Goal: Transaction & Acquisition: Book appointment/travel/reservation

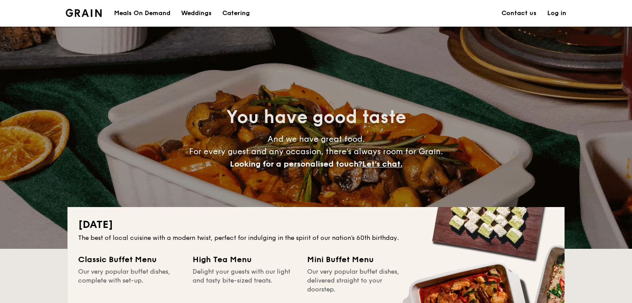
click at [241, 11] on h1 "Catering" at bounding box center [236, 13] width 28 height 27
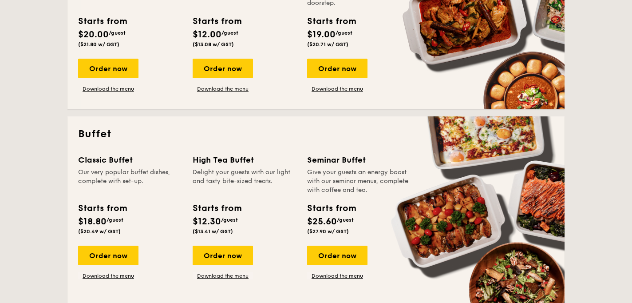
scroll to position [294, 0]
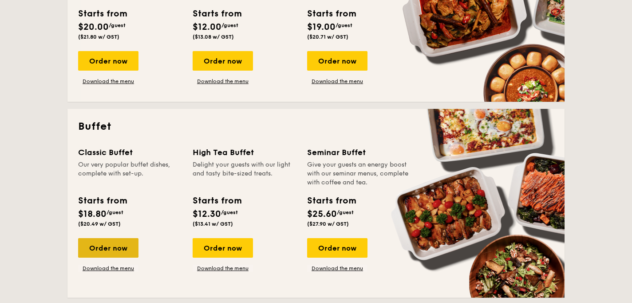
click at [109, 248] on div "Order now" at bounding box center [108, 248] width 60 height 20
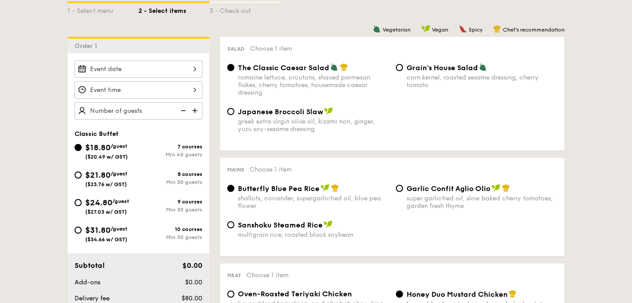
scroll to position [214, 0]
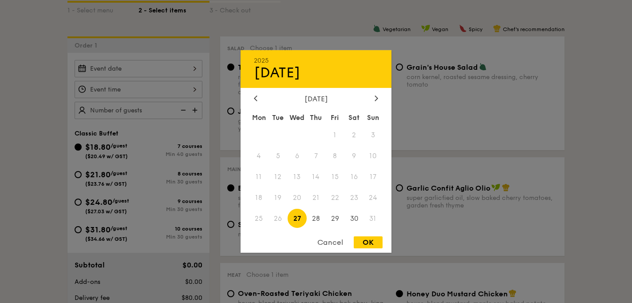
click at [121, 68] on div "2025 Aug [DATE] Tue Wed Thu Fri Sat Sun 1 2 3 4 5 6 7 8 9 10 11 12 13 14 15 16 …" at bounding box center [139, 68] width 128 height 17
click at [375, 96] on icon at bounding box center [377, 98] width 4 height 6
click at [353, 154] on span "13" at bounding box center [353, 155] width 19 height 19
click at [367, 237] on div "OK" at bounding box center [368, 242] width 29 height 12
type input "[DATE]"
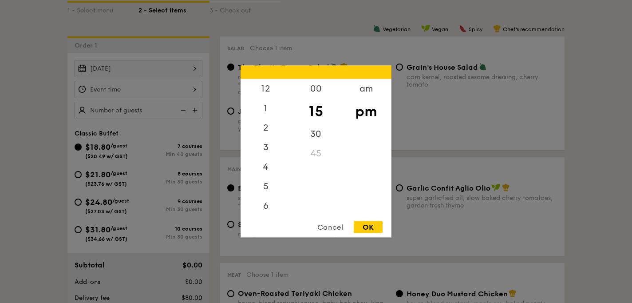
click at [130, 87] on div "12 1 2 3 4 5 6 7 8 9 10 11 00 15 30 45 am pm Cancel OK" at bounding box center [139, 89] width 128 height 17
click at [268, 95] on div "12" at bounding box center [266, 92] width 50 height 26
click at [316, 96] on div "00" at bounding box center [316, 92] width 50 height 26
click at [395, 118] on div at bounding box center [316, 151] width 632 height 303
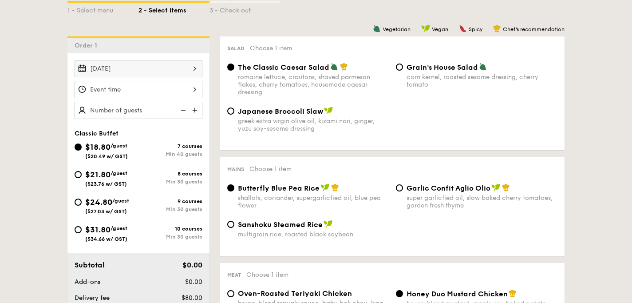
click at [142, 93] on div at bounding box center [139, 89] width 128 height 17
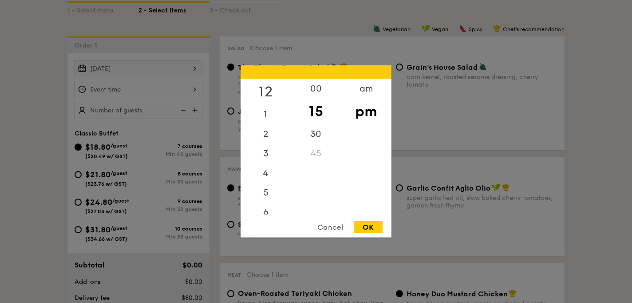
click at [268, 87] on div "12" at bounding box center [266, 92] width 50 height 26
click at [315, 87] on div "00" at bounding box center [316, 92] width 50 height 26
click at [361, 107] on div "pm" at bounding box center [366, 112] width 50 height 26
click at [370, 224] on div "OK" at bounding box center [368, 227] width 29 height 12
type input "12:00PM"
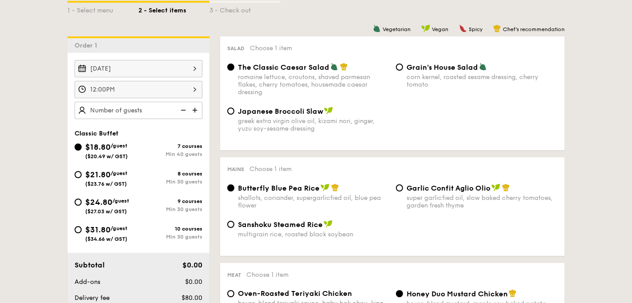
scroll to position [224, 0]
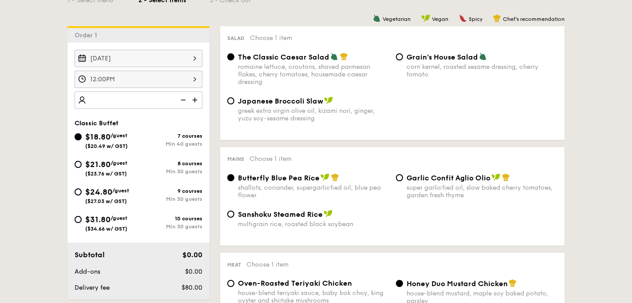
type input "0"
type input "40 guests"
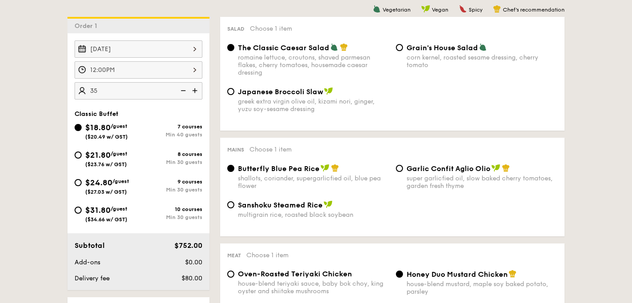
scroll to position [234, 0]
click at [79, 155] on input "$21.80 /guest ($23.76 w/ GST) 8 courses Min 30 guests" at bounding box center [78, 154] width 7 height 7
radio input "true"
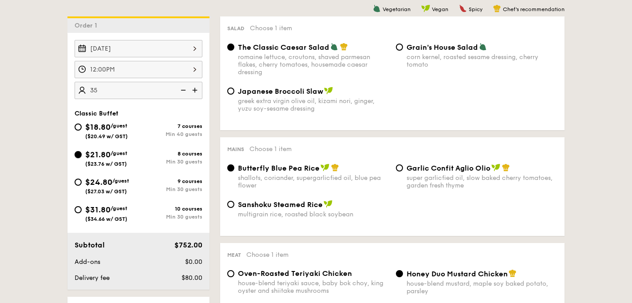
radio input "true"
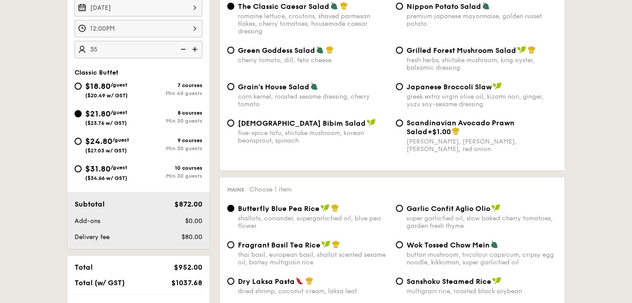
scroll to position [274, 0]
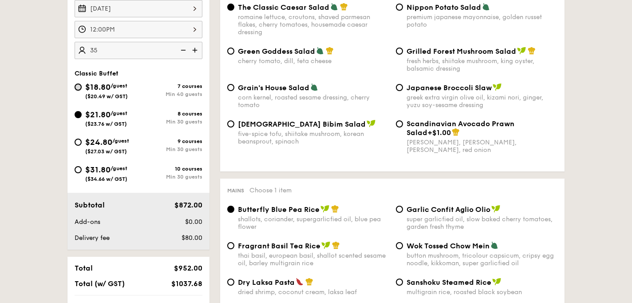
click at [80, 89] on input "$18.80 /guest ($20.49 w/ GST) 7 courses Min 40 guests" at bounding box center [78, 86] width 7 height 7
radio input "true"
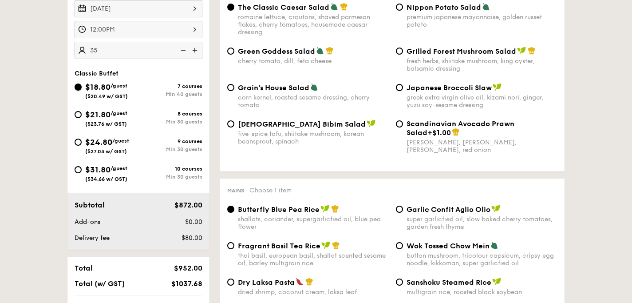
radio input "true"
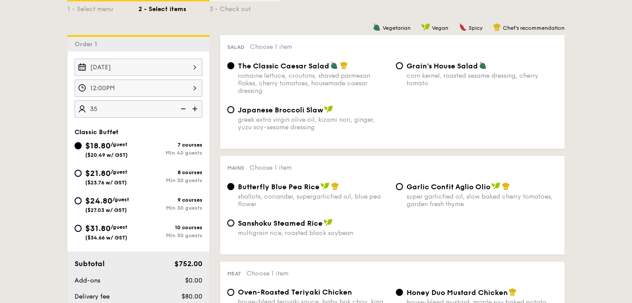
scroll to position [237, 0]
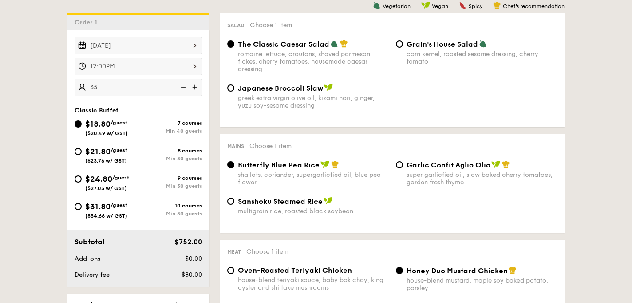
click at [83, 151] on div "$21.80 /guest ($23.76 w/ GST)" at bounding box center [107, 154] width 64 height 19
click at [82, 151] on input "$21.80 /guest ($23.76 w/ GST) 8 courses Min 30 guests" at bounding box center [78, 151] width 7 height 7
radio input "true"
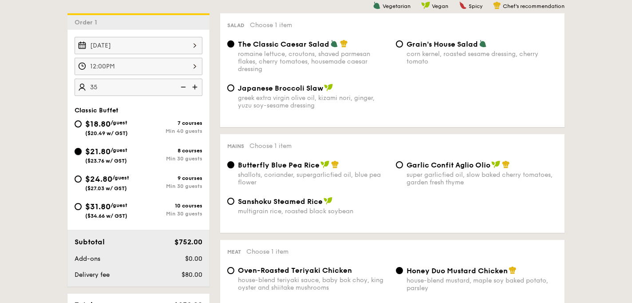
radio input "true"
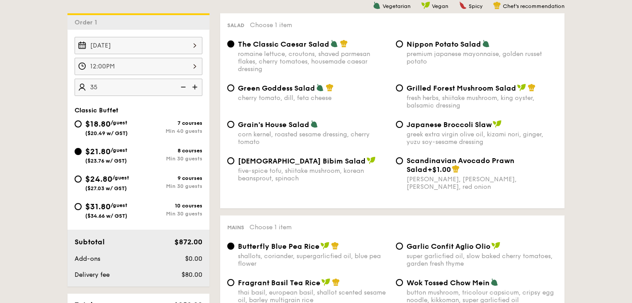
click at [402, 91] on div "Grilled Forest Mushroom Salad fresh herbs, shiitake mushroom, king oyster, bals…" at bounding box center [476, 96] width 169 height 26
click at [404, 87] on div "Grilled Forest Mushroom Salad fresh herbs, shiitake mushroom, king oyster, bals…" at bounding box center [476, 96] width 169 height 26
click at [400, 91] on input "Grilled Forest Mushroom Salad fresh herbs, shiitake mushroom, king oyster, bals…" at bounding box center [399, 87] width 7 height 7
radio input "true"
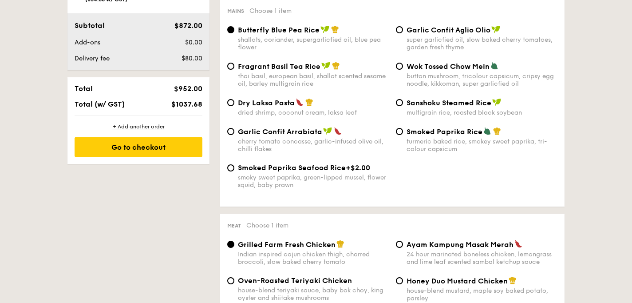
scroll to position [457, 0]
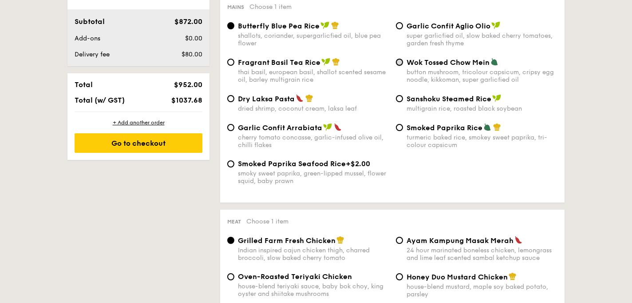
click at [401, 64] on input "Wok Tossed Chow Mein button mushroom, tricolour capsicum, cripsy egg noodle, ki…" at bounding box center [399, 62] width 7 height 7
radio input "true"
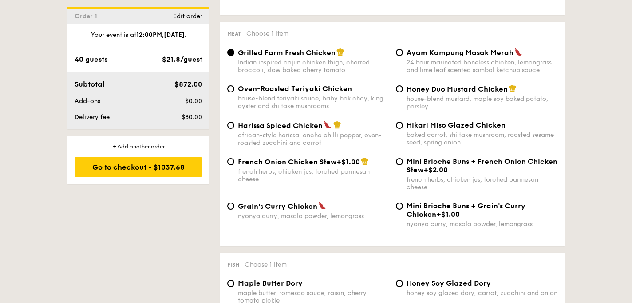
scroll to position [654, 0]
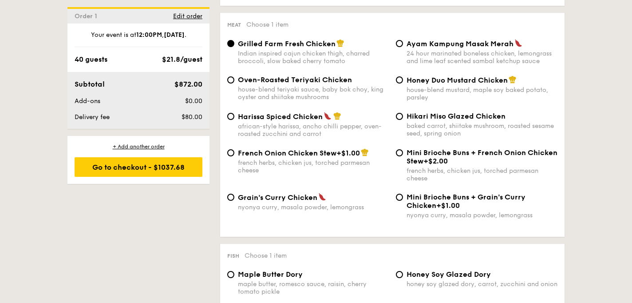
click at [234, 84] on div "Oven-Roasted Teriyaki Chicken house-blend teriyaki sauce, baby bok choy, king o…" at bounding box center [308, 87] width 169 height 25
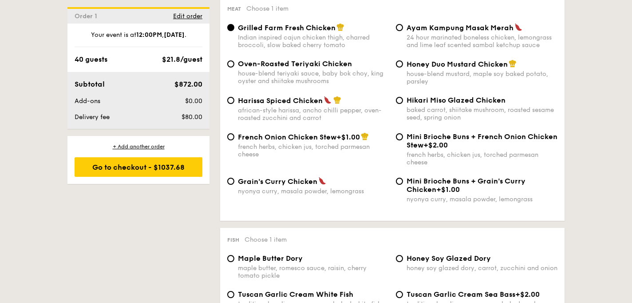
scroll to position [673, 0]
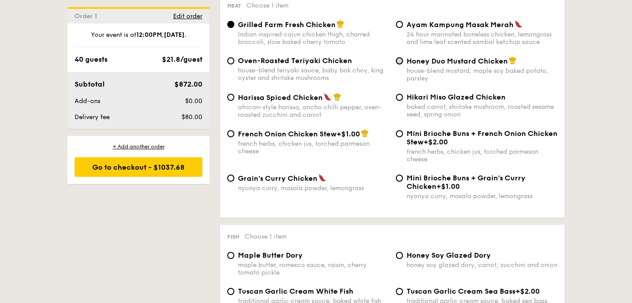
click at [398, 64] on input "Honey Duo Mustard Chicken house-blend mustard, maple soy baked potato, parsley" at bounding box center [399, 60] width 7 height 7
radio input "true"
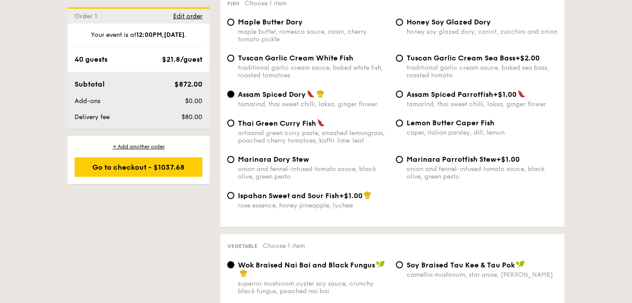
scroll to position [909, 0]
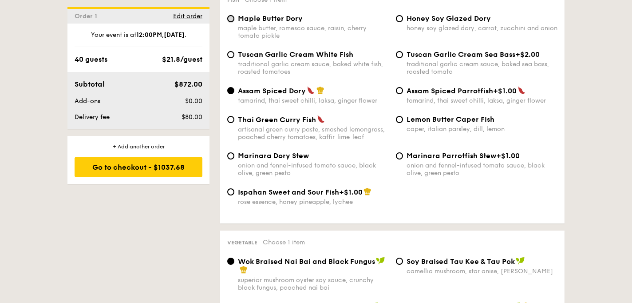
click at [233, 22] on input "Maple Butter Dory maple butter, romesco sauce, raisin, cherry tomato pickle" at bounding box center [230, 18] width 7 height 7
radio input "true"
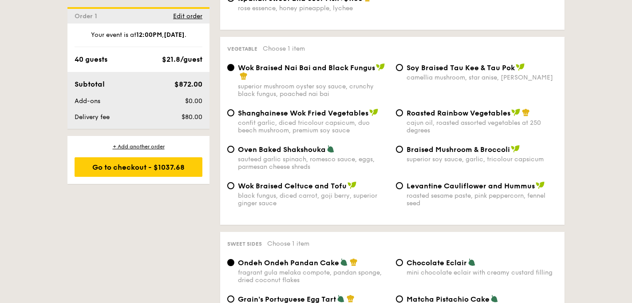
scroll to position [1136, 0]
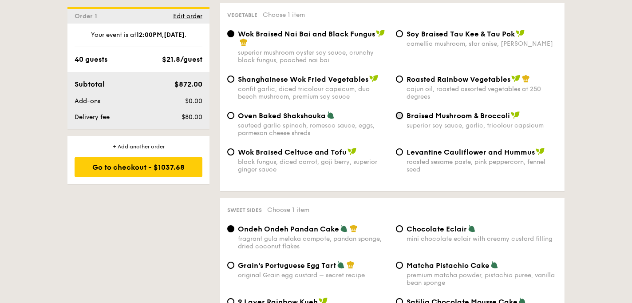
click at [397, 119] on input "Braised Mushroom & Broccoli superior soy sauce, garlic, tricolour capsicum" at bounding box center [399, 115] width 7 height 7
radio input "true"
click at [229, 119] on input "Oven Baked Shakshouka sauteed garlic spinach, romesco sauce, eggs, parmesan che…" at bounding box center [230, 115] width 7 height 7
radio input "true"
click at [233, 119] on input "Oven Baked Shakshouka sauteed garlic spinach, romesco sauce, eggs, parmesan che…" at bounding box center [230, 115] width 7 height 7
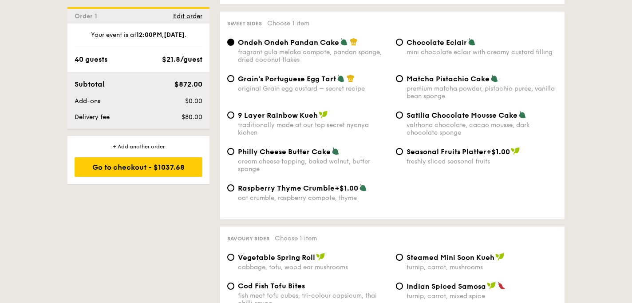
scroll to position [1327, 0]
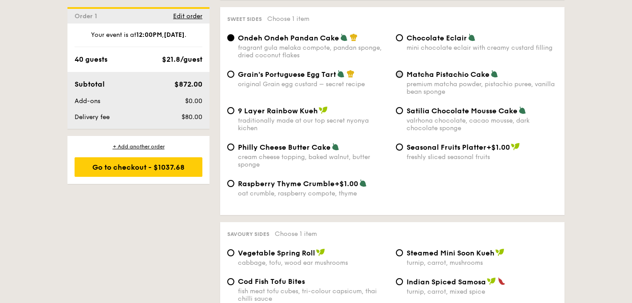
click at [399, 78] on input "Matcha Pistachio Cake premium matcha powder, pistachio puree, vanilla bean spon…" at bounding box center [399, 74] width 7 height 7
radio input "true"
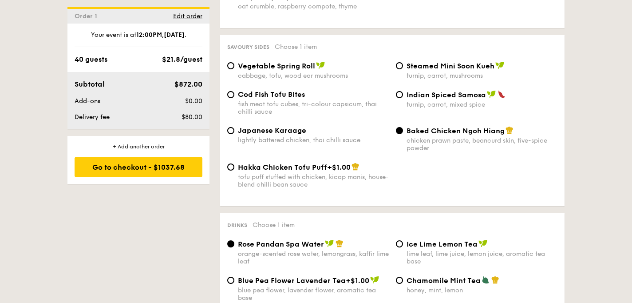
scroll to position [1518, 0]
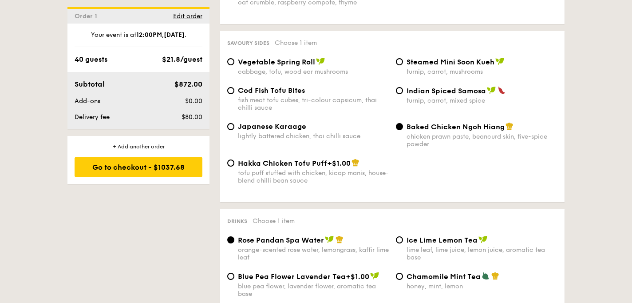
click at [400, 75] on div "Steamed Mini Soon Kueh turnip, carrot, mushrooms" at bounding box center [476, 66] width 169 height 18
click at [399, 65] on input "Steamed Mini Soon Kueh turnip, carrot, mushrooms" at bounding box center [399, 61] width 7 height 7
radio input "true"
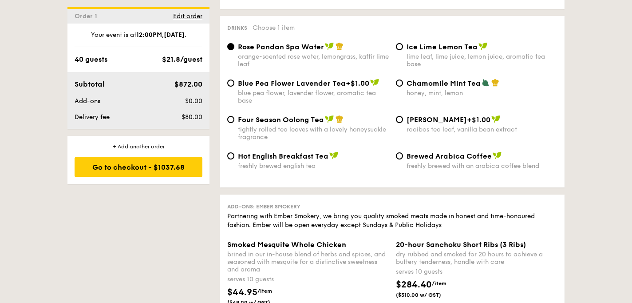
scroll to position [1712, 0]
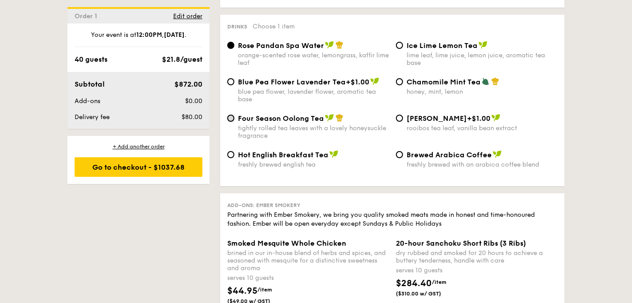
click at [233, 122] on input "Four Season Oolong Tea tightly rolled tea leaves with a lovely honeysuckle frag…" at bounding box center [230, 117] width 7 height 7
radio input "true"
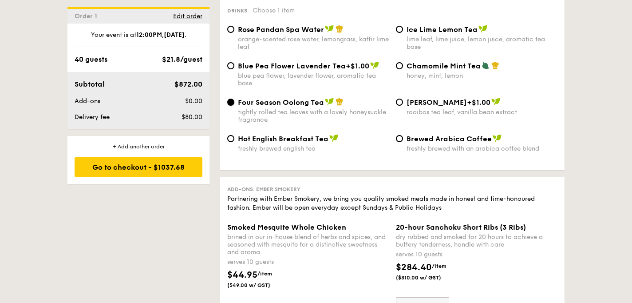
scroll to position [1728, 0]
click at [398, 142] on input "Brewed Arabica Coffee freshly brewed with an arabica coffee blend" at bounding box center [399, 138] width 7 height 7
radio input "true"
click at [402, 70] on input "Chamomile Mint Tea honey, mint, lemon" at bounding box center [399, 66] width 7 height 7
radio input "true"
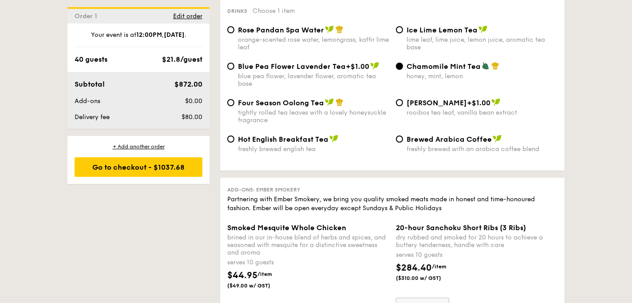
scroll to position [1745, 0]
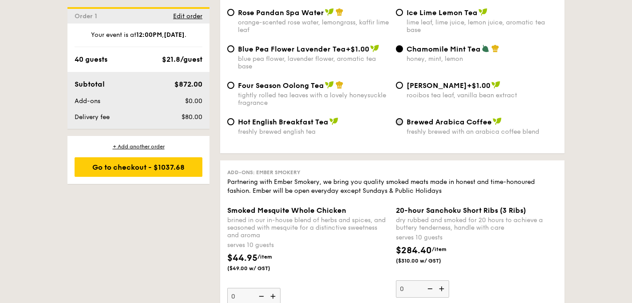
click at [402, 125] on input "Brewed Arabica Coffee freshly brewed with an arabica coffee blend" at bounding box center [399, 121] width 7 height 7
radio input "true"
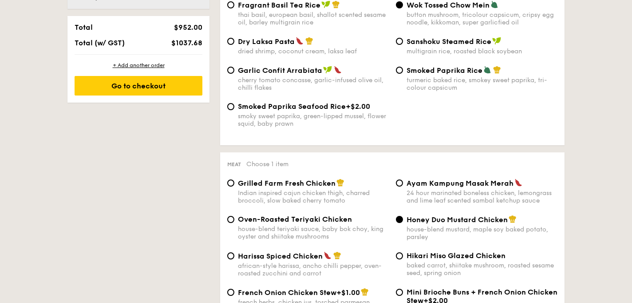
scroll to position [507, 0]
